Goal: Entertainment & Leisure: Browse casually

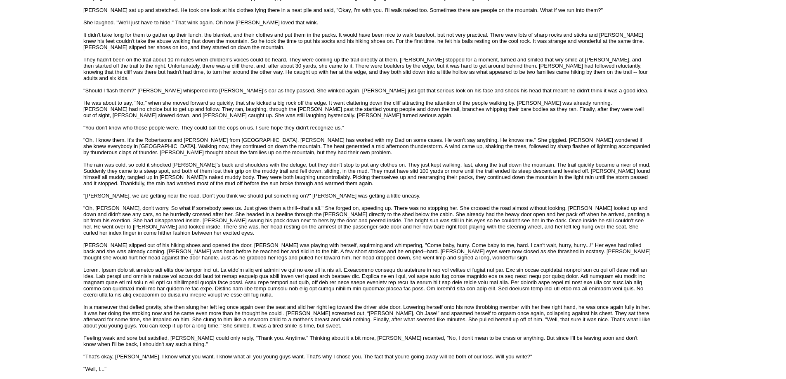
scroll to position [660, 0]
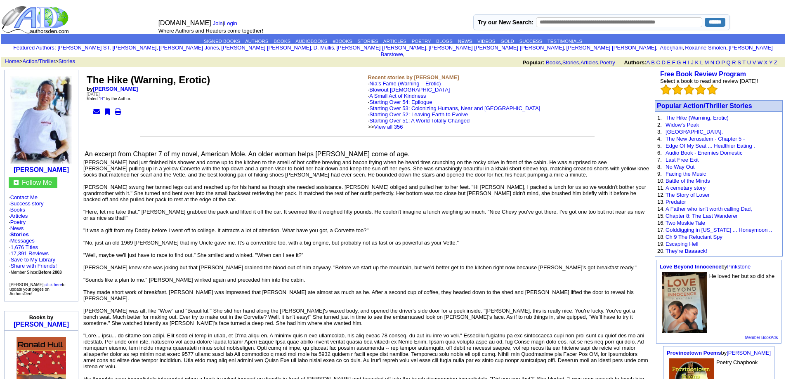
click at [373, 80] on link "Nia’s Fame (Warning – Erotic)" at bounding box center [404, 83] width 71 height 6
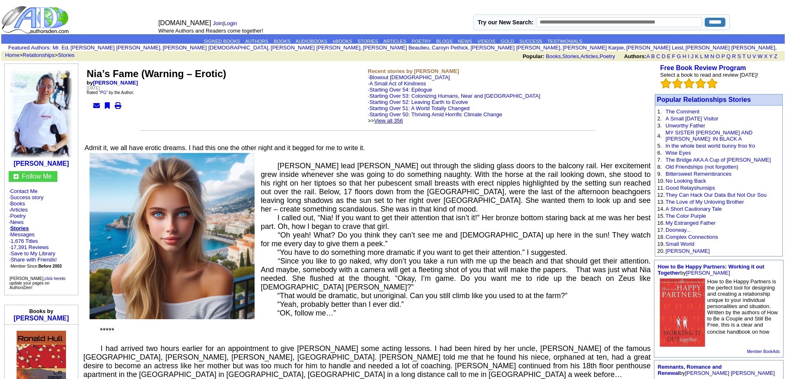
click at [403, 123] on link "View all 356" at bounding box center [388, 121] width 29 height 6
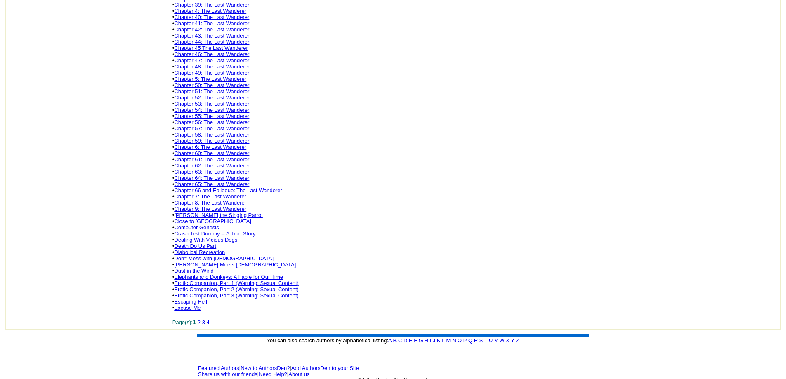
scroll to position [423, 0]
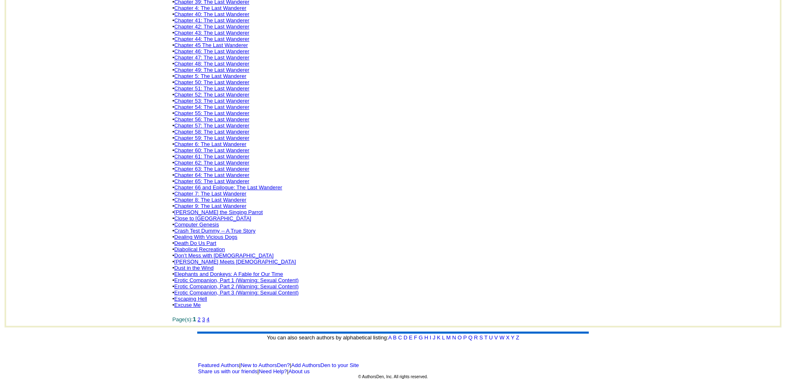
click at [205, 317] on link "3" at bounding box center [203, 320] width 3 height 6
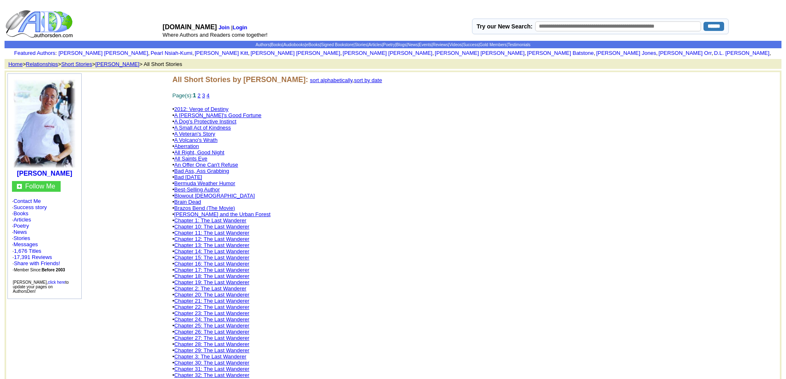
scroll to position [423, 0]
